Goal: Use online tool/utility

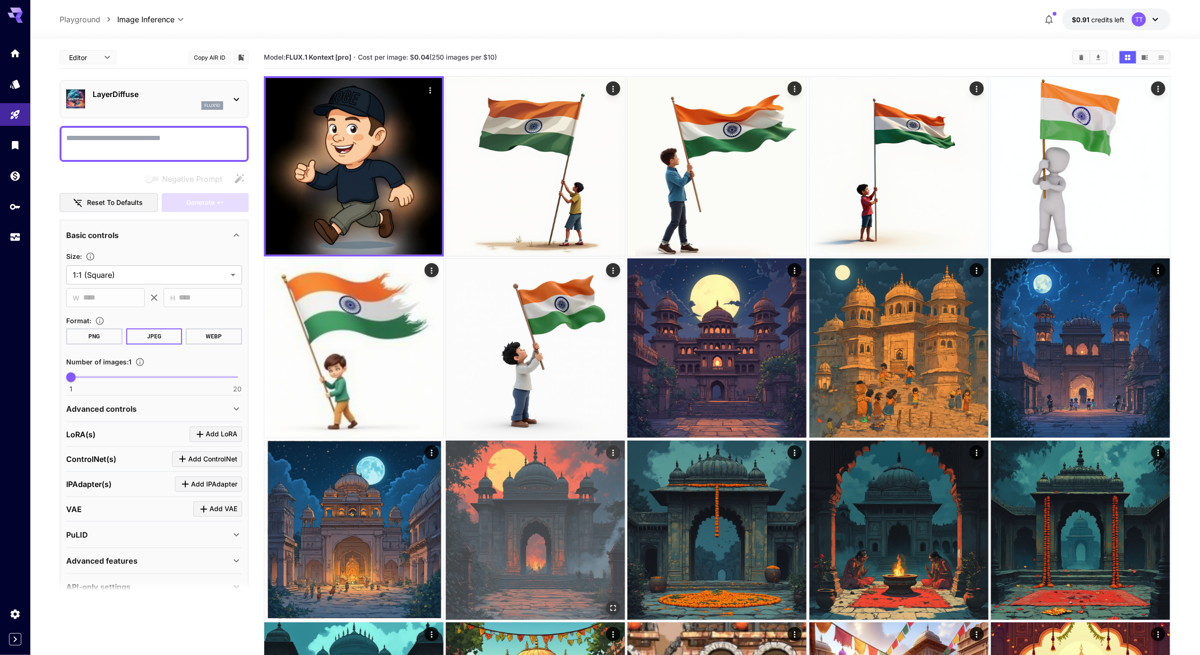
click at [530, 493] on img at bounding box center [535, 529] width 179 height 179
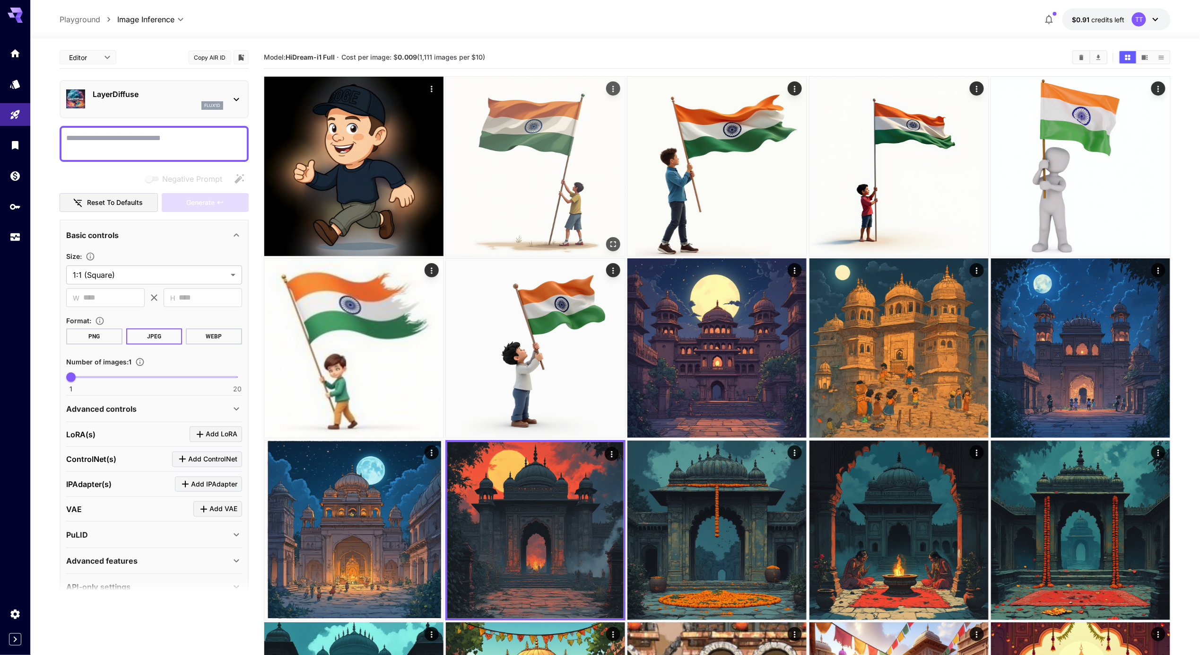
click at [538, 190] on img at bounding box center [535, 166] width 179 height 179
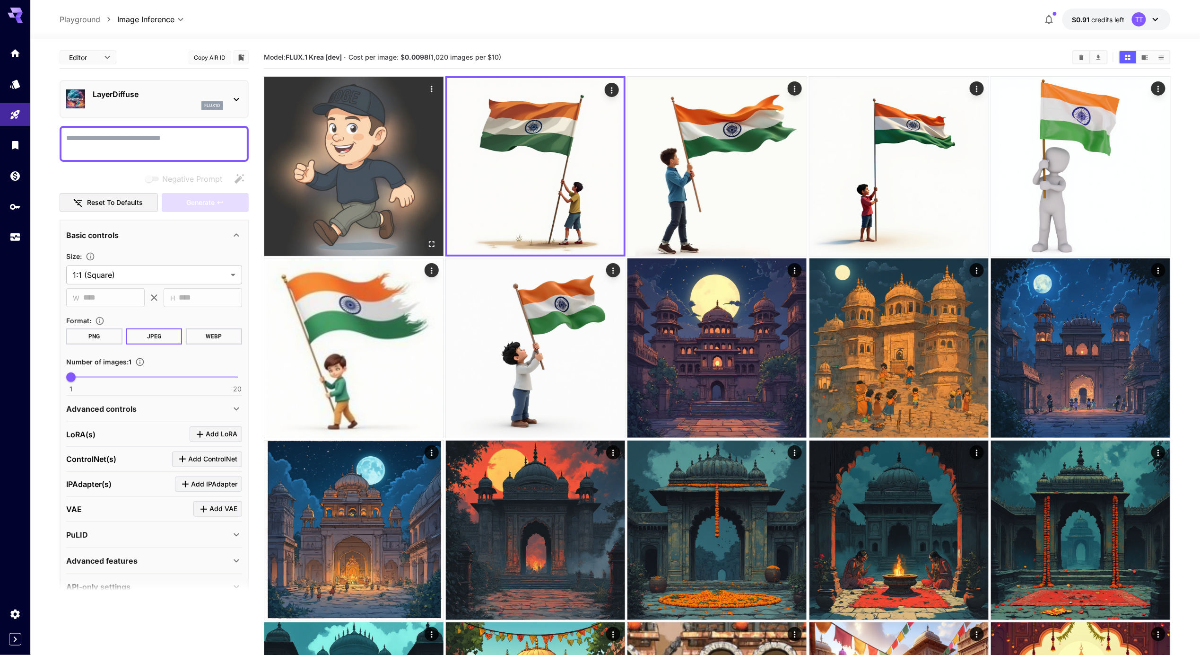
click at [383, 193] on img at bounding box center [353, 166] width 179 height 179
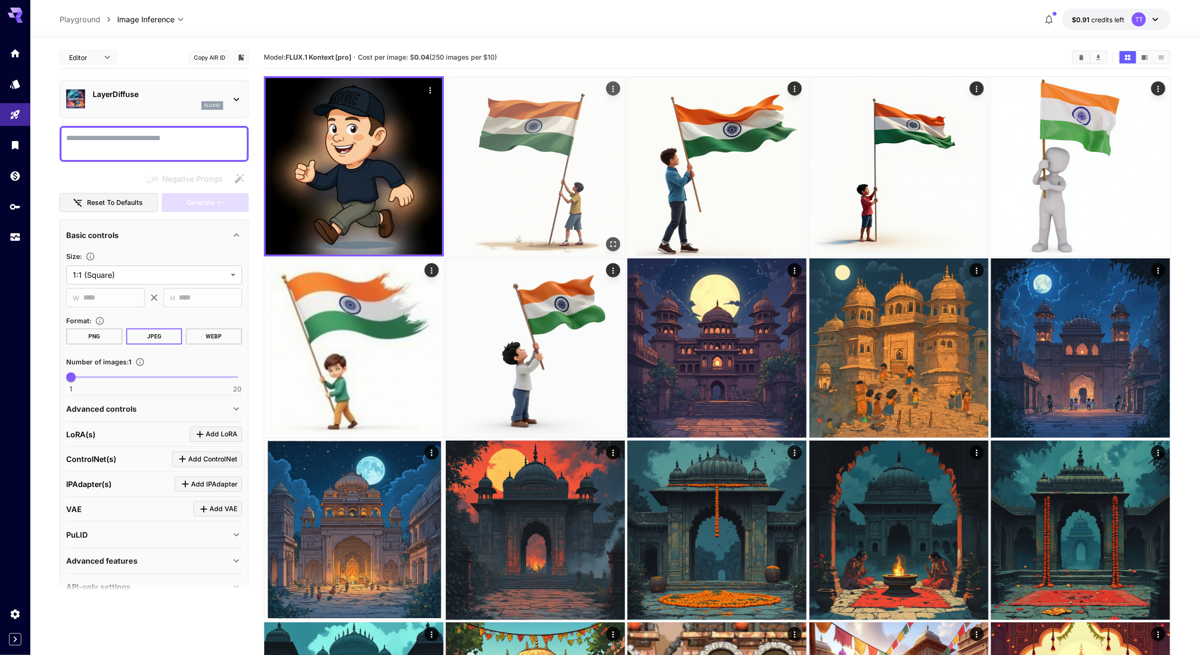
click at [517, 195] on img at bounding box center [535, 166] width 179 height 179
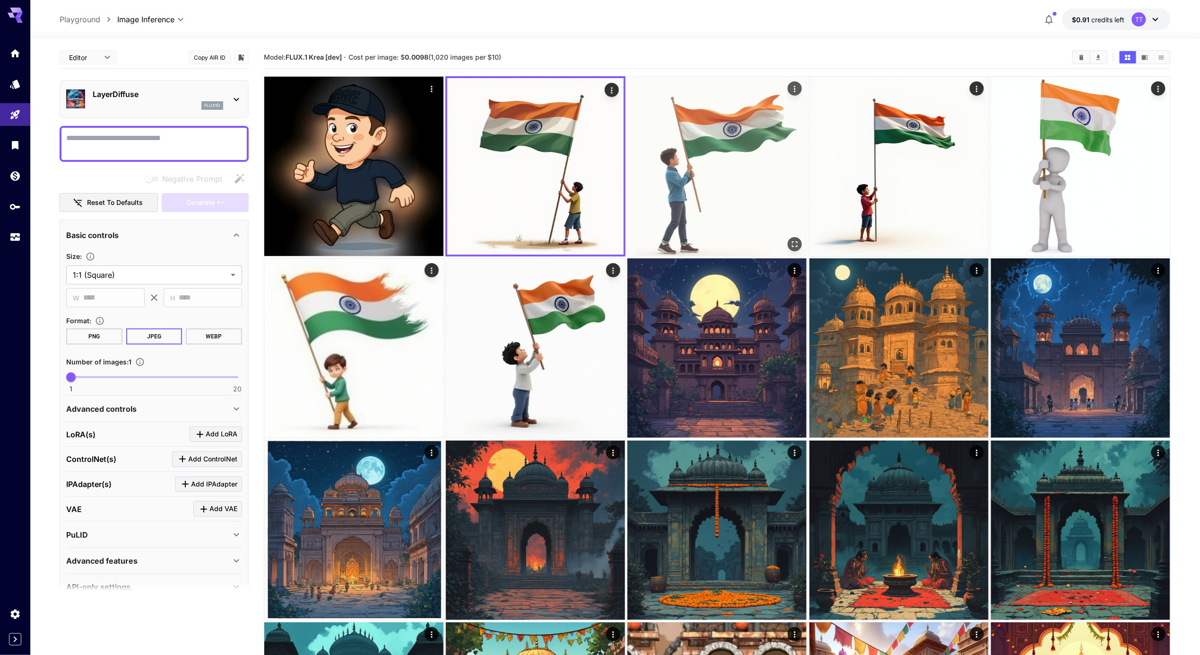
click at [736, 180] on img at bounding box center [717, 166] width 179 height 179
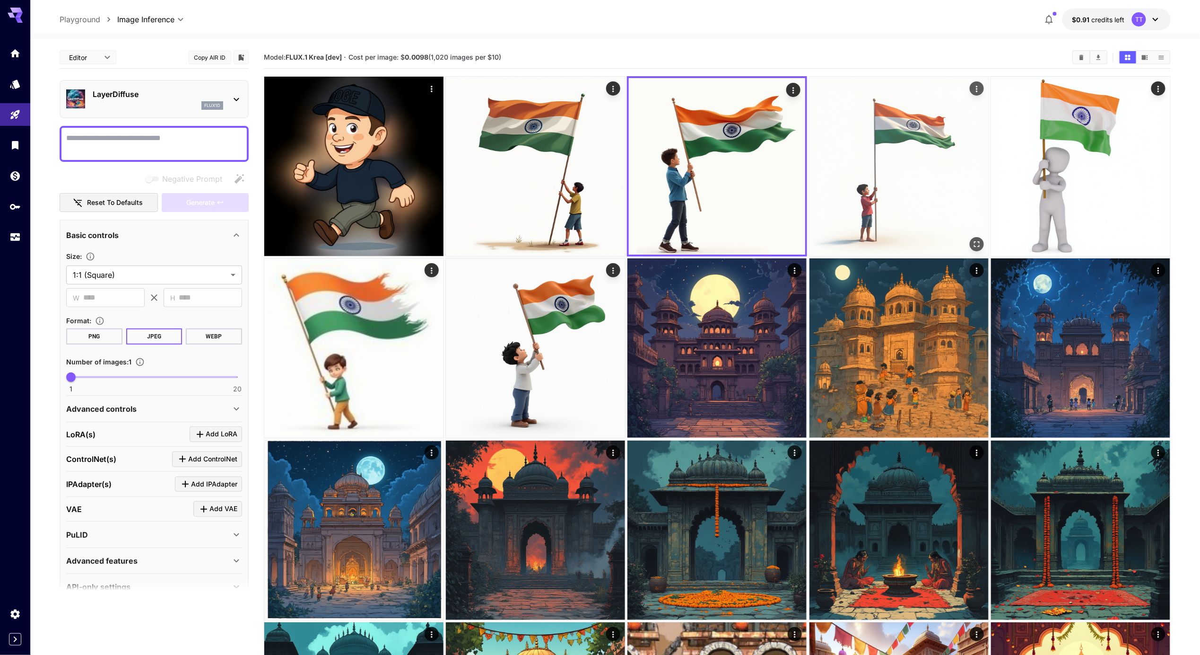
click at [888, 208] on img at bounding box center [899, 166] width 179 height 179
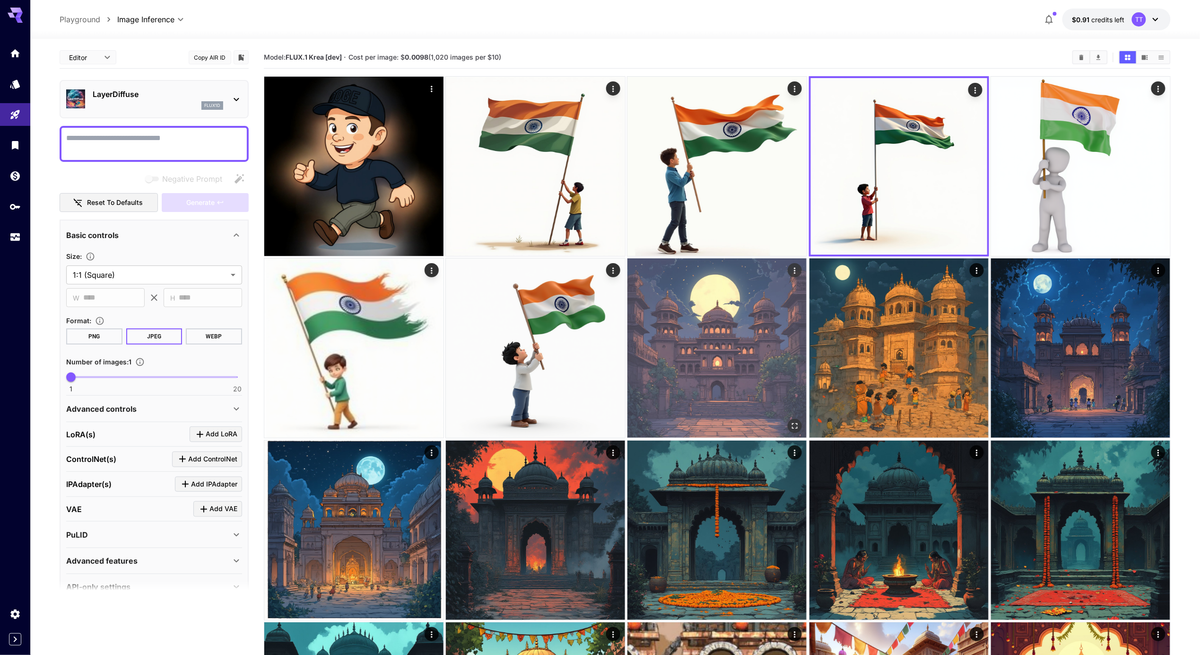
click at [754, 331] on img at bounding box center [717, 347] width 179 height 179
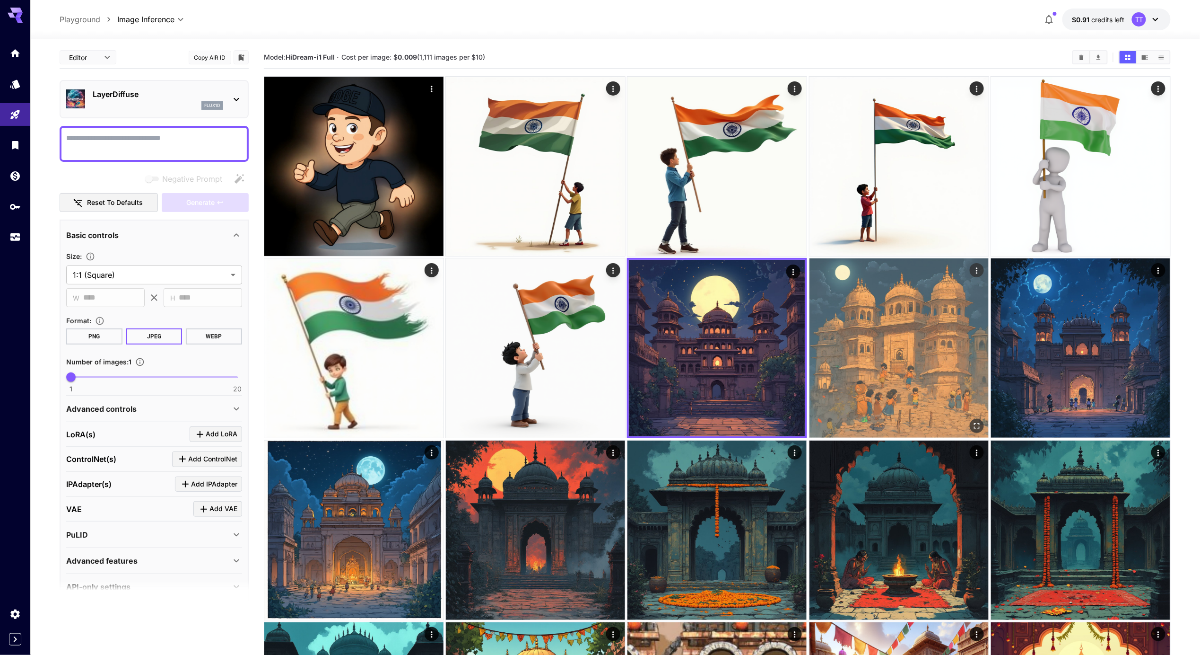
click at [891, 369] on img at bounding box center [899, 347] width 179 height 179
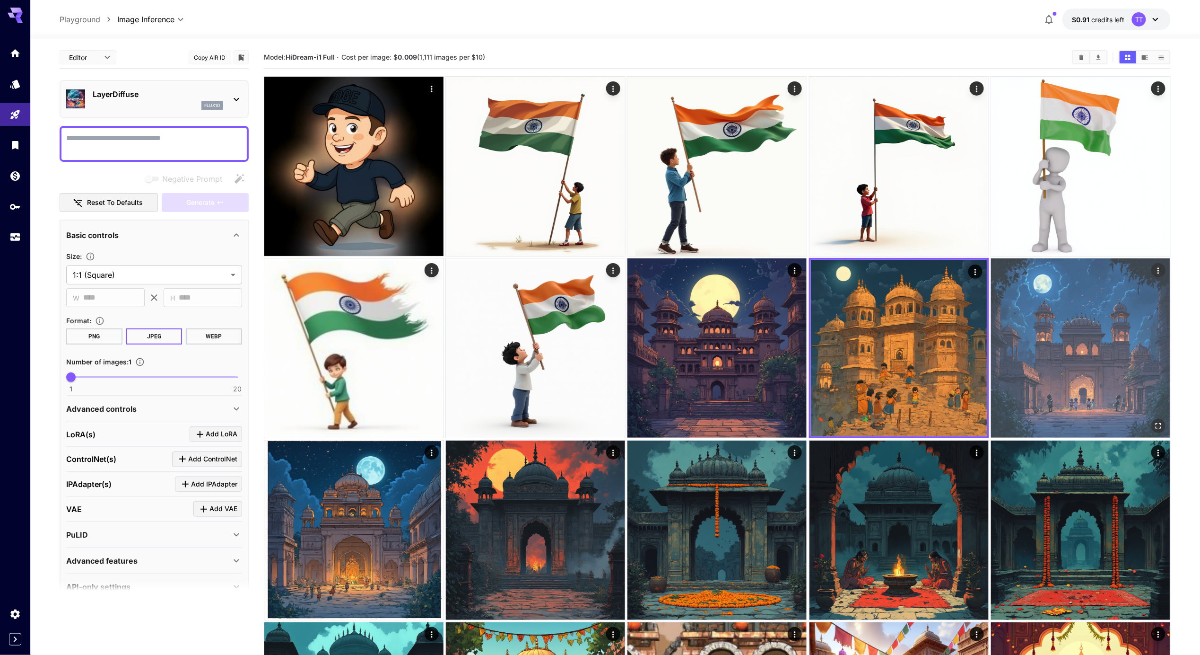
click at [1083, 377] on img at bounding box center [1080, 347] width 179 height 179
